Goal: Task Accomplishment & Management: Use online tool/utility

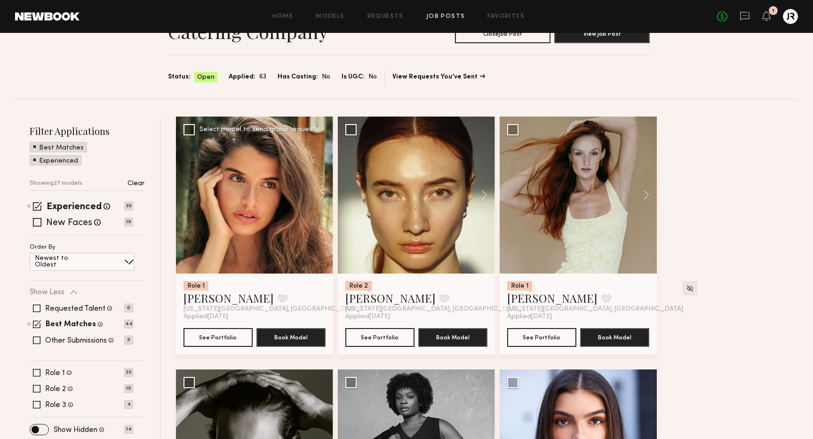
scroll to position [64, 0]
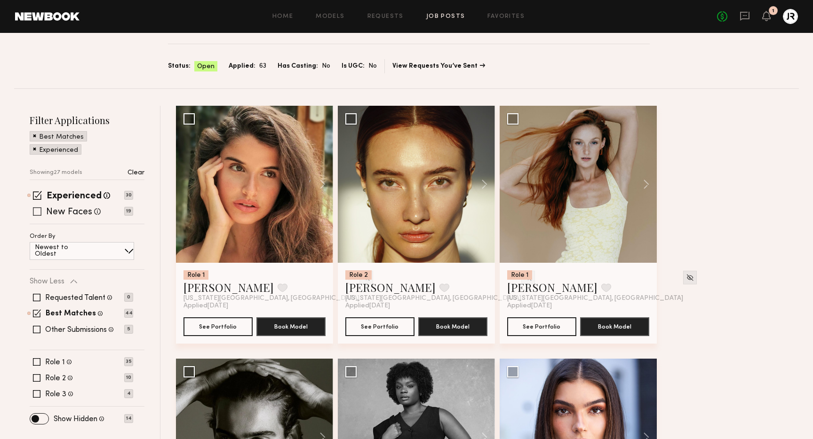
click at [39, 211] on span at bounding box center [37, 211] width 8 height 8
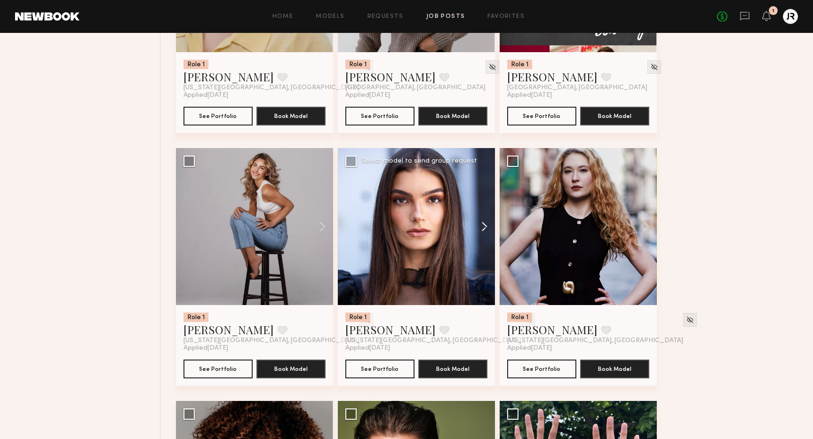
scroll to position [760, 0]
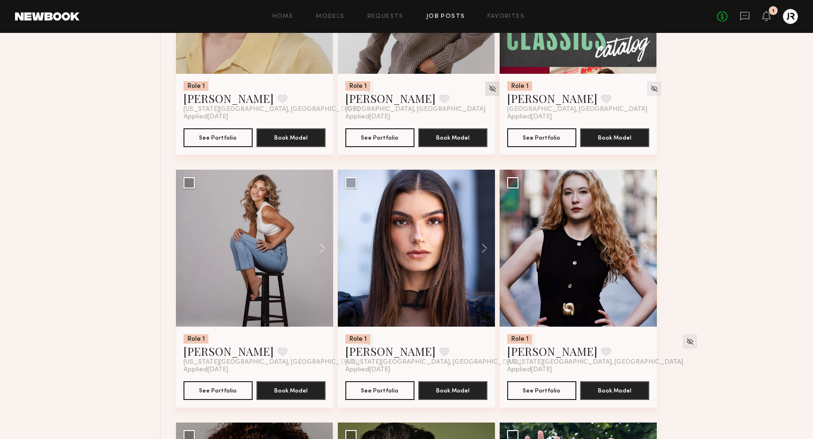
click at [486, 93] on div at bounding box center [493, 89] width 14 height 14
click at [488, 88] on img at bounding box center [492, 89] width 8 height 8
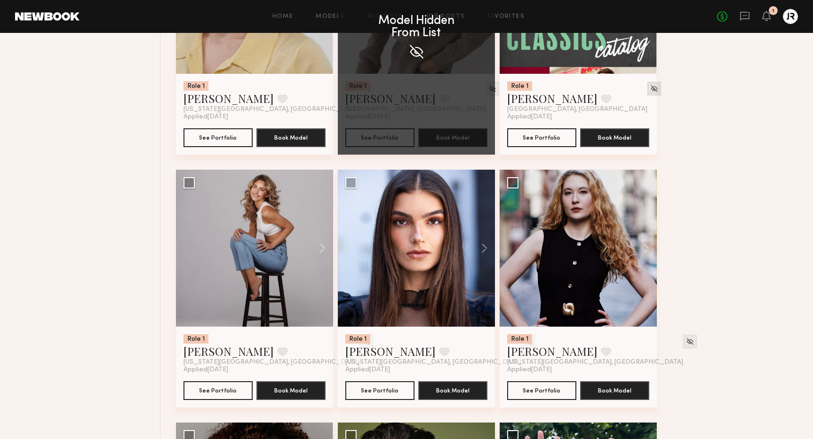
click at [650, 88] on img at bounding box center [654, 89] width 8 height 8
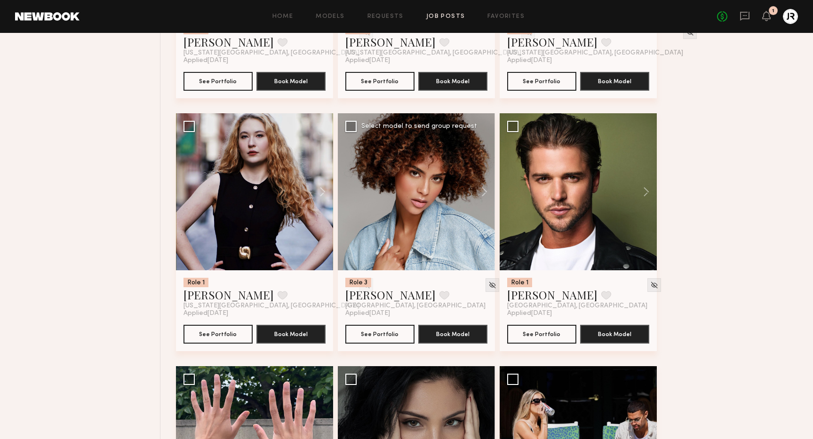
scroll to position [824, 0]
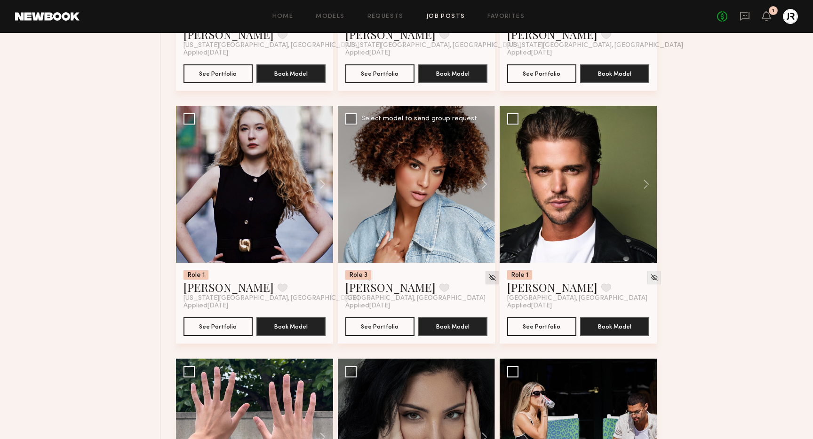
click at [488, 277] on img at bounding box center [492, 278] width 8 height 8
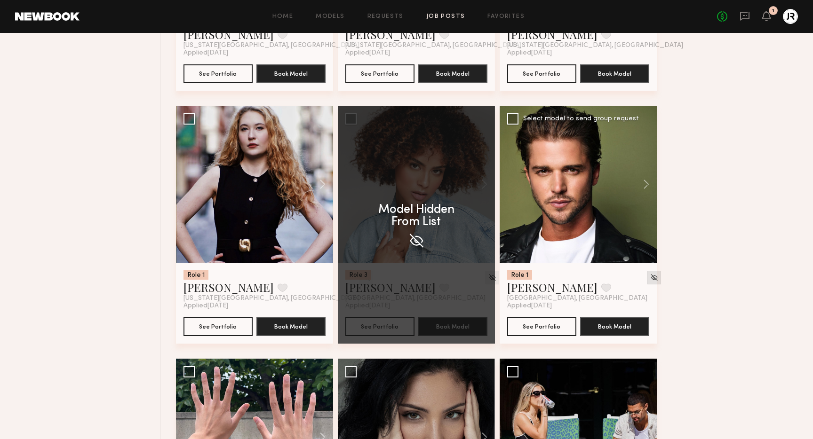
click at [650, 277] on img at bounding box center [654, 278] width 8 height 8
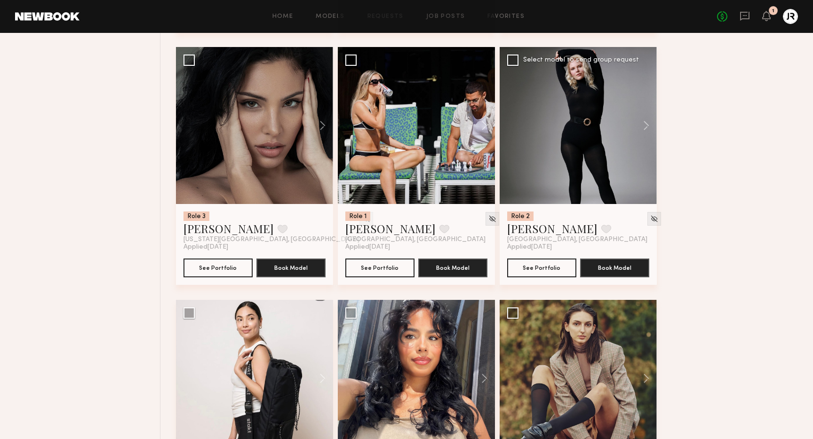
scroll to position [1143, 0]
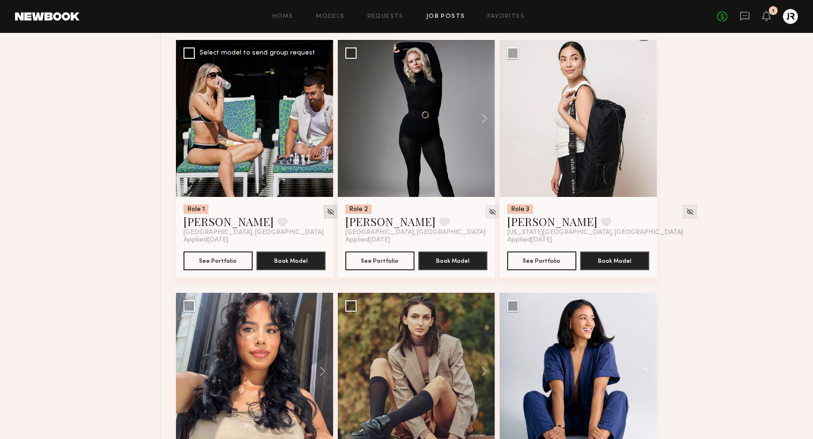
click at [327, 213] on img at bounding box center [331, 212] width 8 height 8
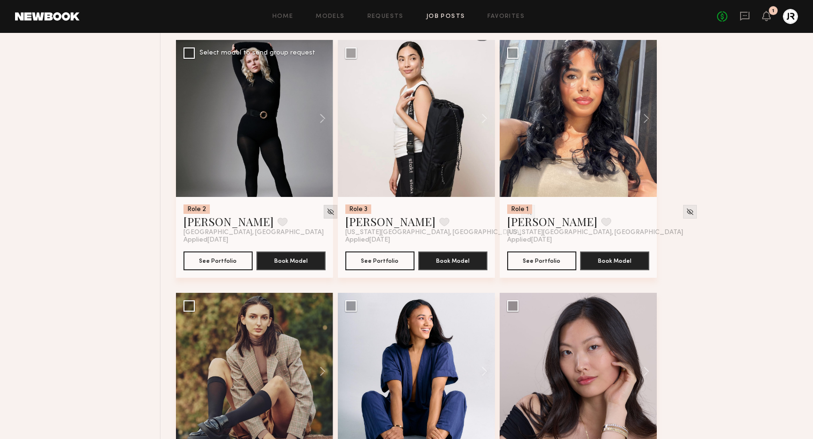
click at [327, 212] on img at bounding box center [331, 212] width 8 height 8
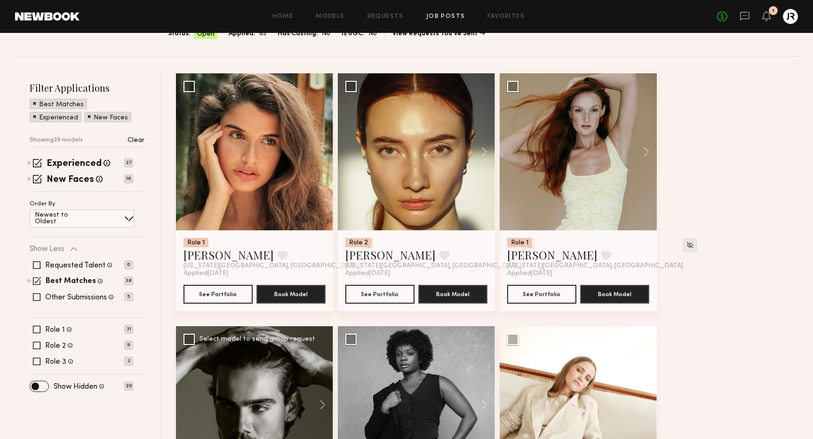
scroll to position [104, 0]
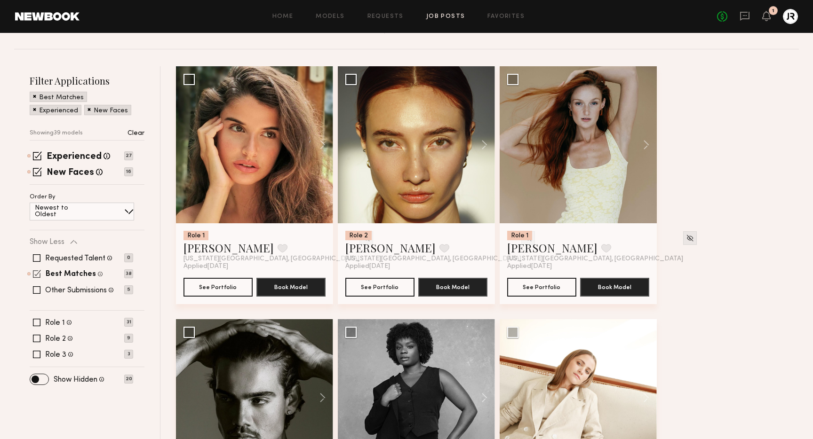
click at [38, 274] on span at bounding box center [37, 274] width 8 height 8
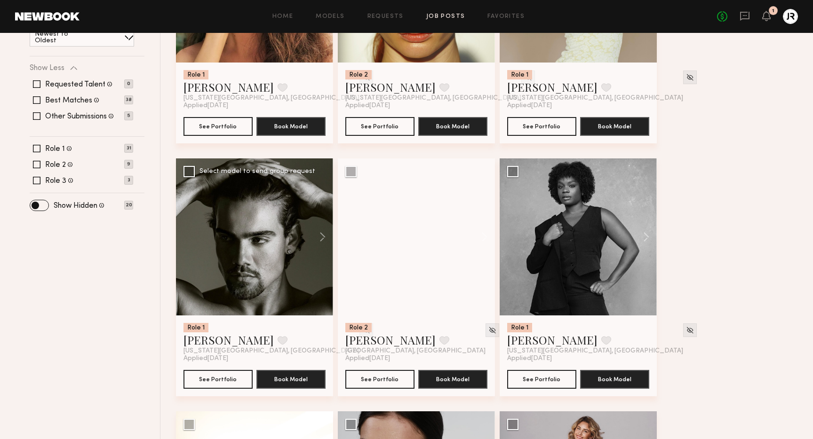
scroll to position [266, 0]
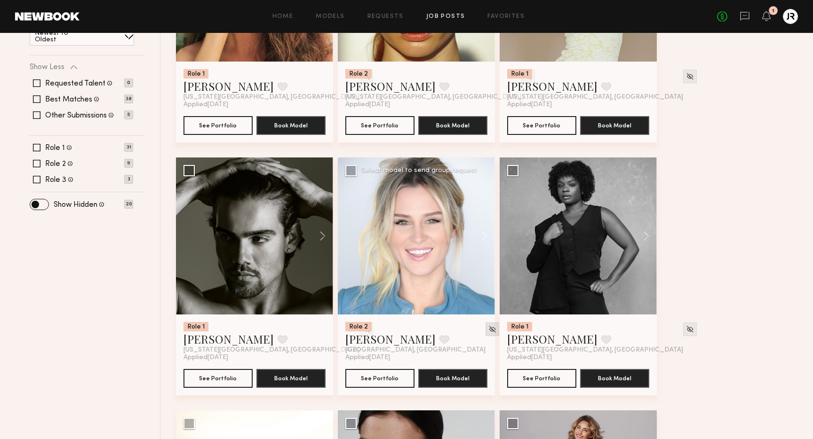
click at [488, 331] on img at bounding box center [492, 330] width 8 height 8
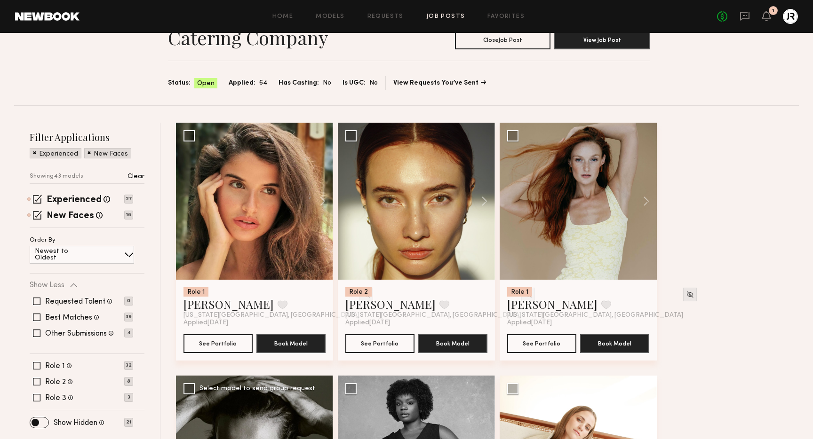
scroll to position [0, 0]
